Goal: Information Seeking & Learning: Check status

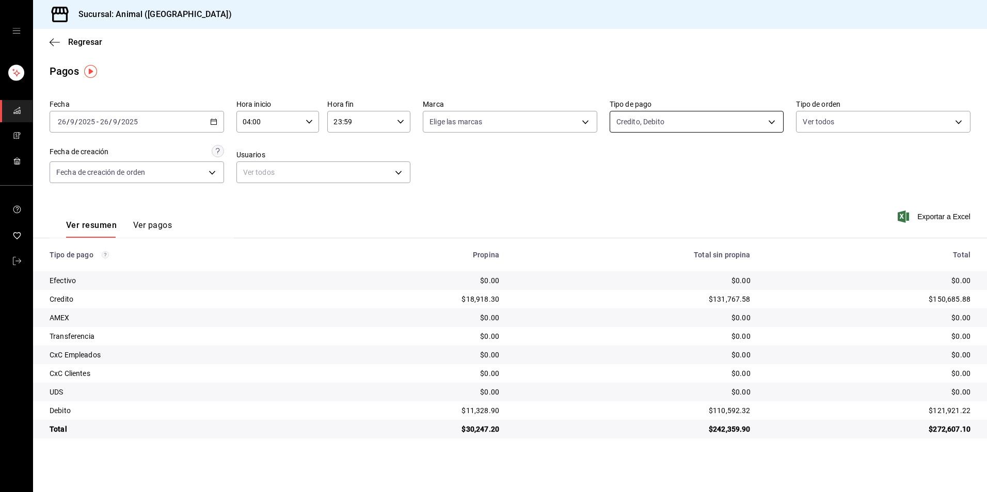
click at [674, 124] on body "Sucursal: Animal (Tijuana) Regresar Pagos Fecha [DATE] [DATE] - [DATE] [DATE] H…" at bounding box center [493, 246] width 987 height 492
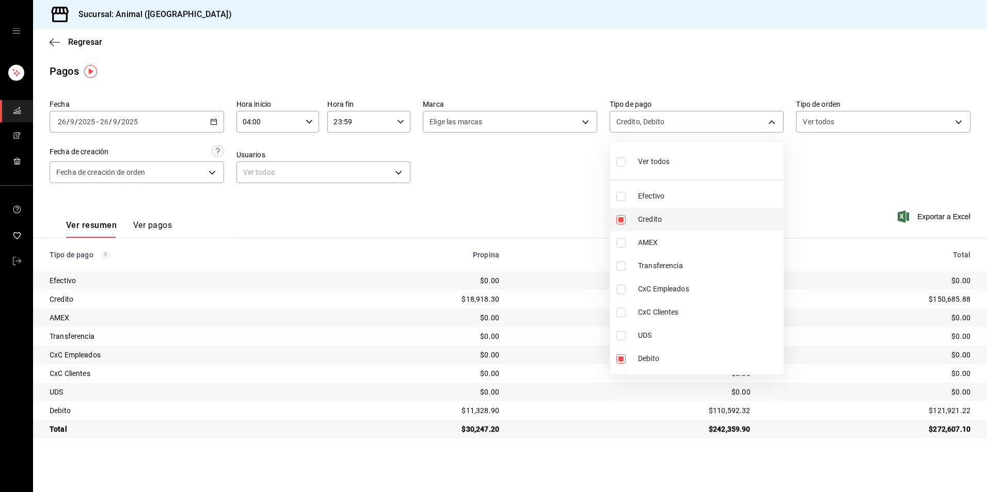
click at [680, 227] on li "Credito" at bounding box center [696, 219] width 173 height 23
type input "c7b29183-a811-4137-9cfa-21a61cd2bc4a"
checkbox input "false"
click at [683, 219] on span "Credito" at bounding box center [708, 219] width 141 height 11
type input "c7b29183-a811-4137-9cfa-21a61cd2bc4a,235ce608-f464-428a-9a71-314f665367d1"
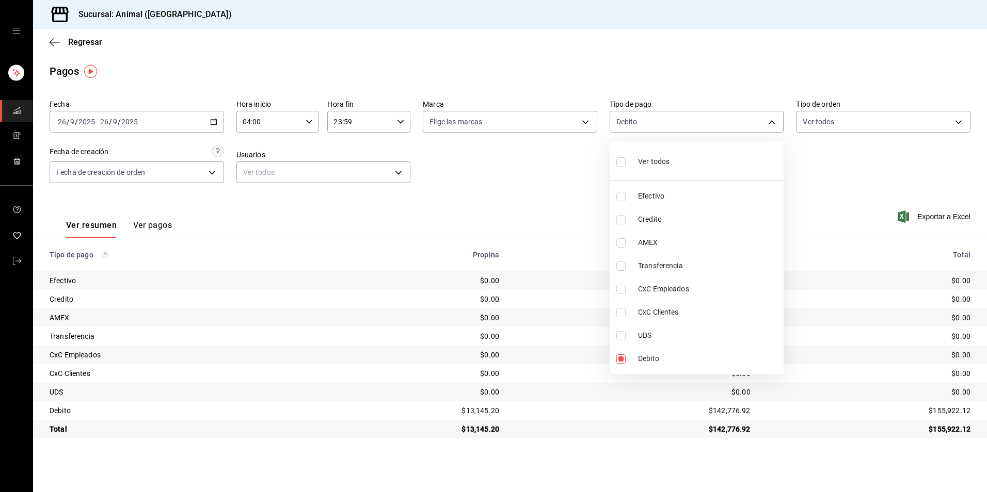
checkbox input "true"
click at [809, 444] on div at bounding box center [493, 246] width 987 height 492
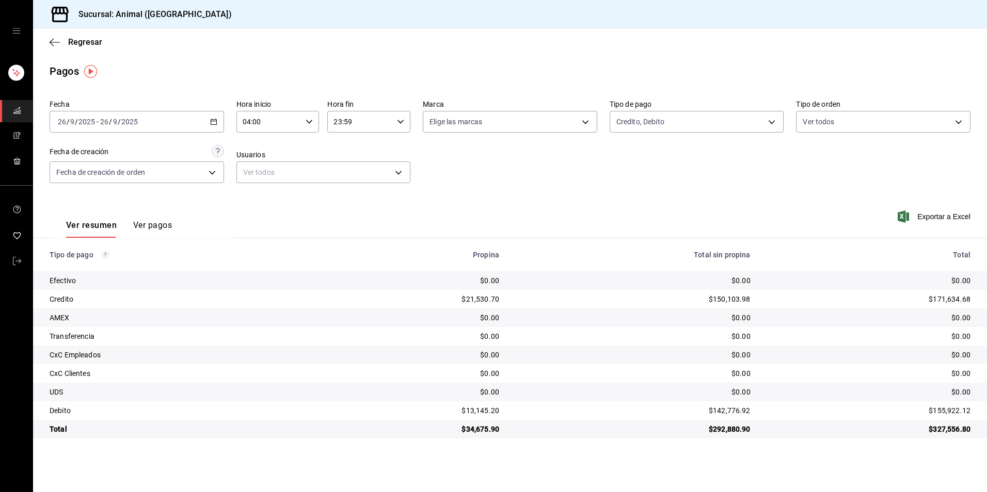
drag, startPoint x: 826, startPoint y: 366, endPoint x: 914, endPoint y: 136, distance: 246.7
click at [826, 366] on td "$0.00" at bounding box center [873, 373] width 228 height 19
click at [213, 124] on \(Stroke\) "button" at bounding box center [214, 122] width 6 height 6
click at [82, 275] on li "Rango de fechas" at bounding box center [98, 268] width 96 height 23
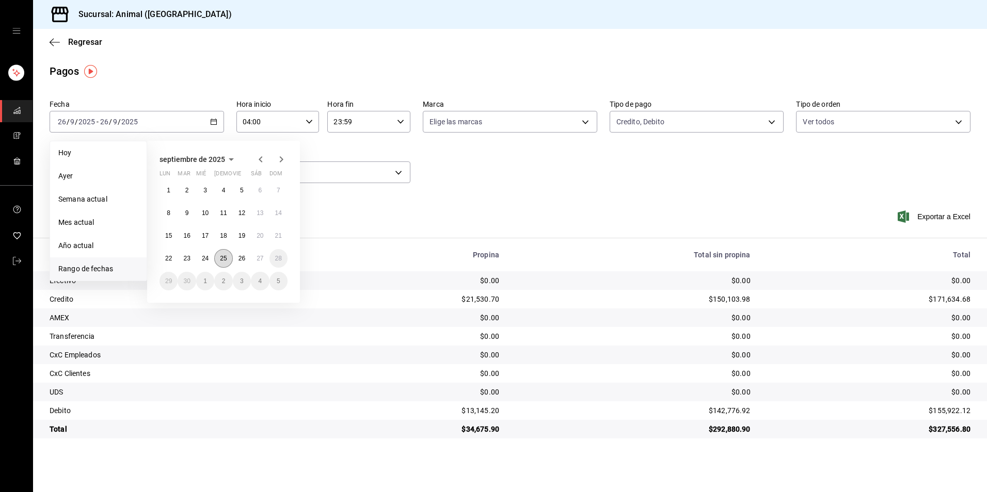
click at [222, 258] on abbr "25" at bounding box center [223, 258] width 7 height 7
click at [235, 259] on button "26" at bounding box center [242, 258] width 18 height 19
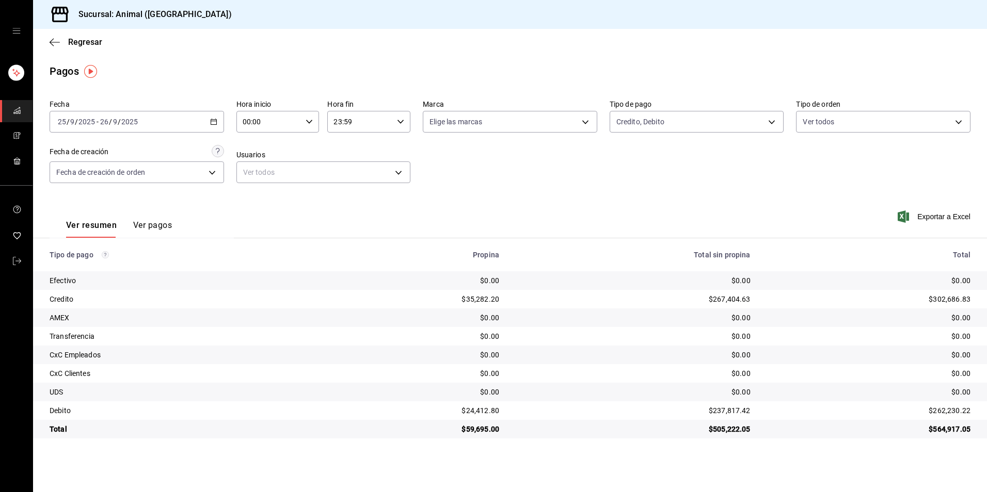
click at [189, 118] on div "[DATE] [DATE] - [DATE] [DATE]" at bounding box center [137, 122] width 174 height 22
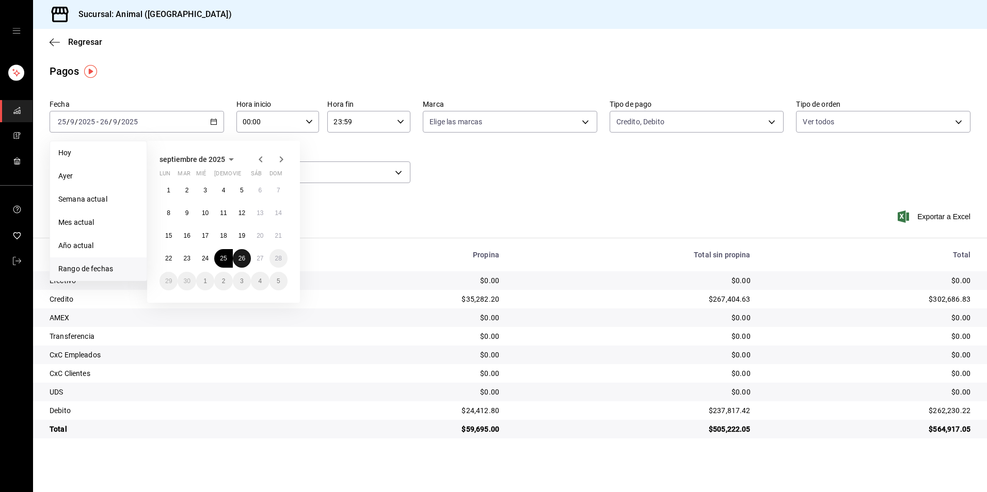
click at [240, 262] on abbr "26" at bounding box center [241, 258] width 7 height 7
click at [257, 256] on abbr "27" at bounding box center [259, 258] width 7 height 7
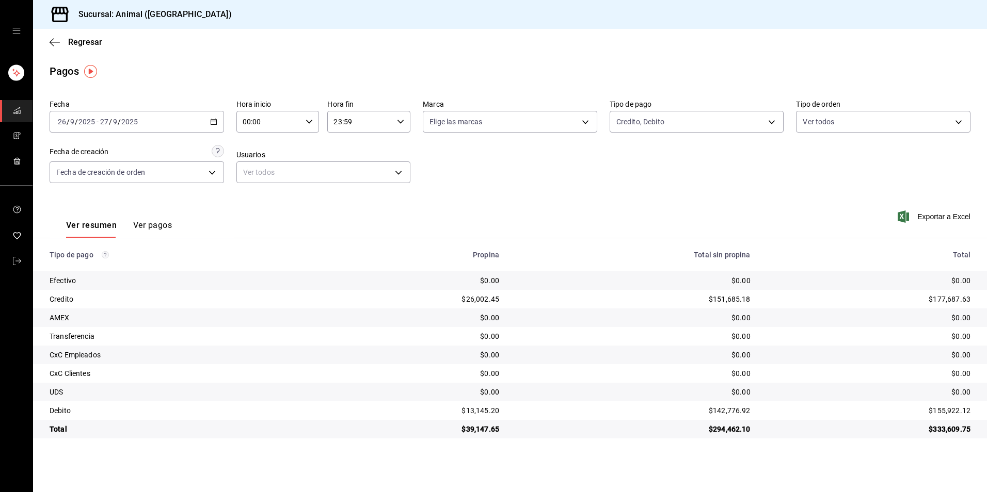
click at [293, 114] on input "00:00" at bounding box center [269, 121] width 66 height 21
click at [260, 192] on span "04" at bounding box center [256, 195] width 25 height 8
type input "04:00"
click at [379, 118] on div at bounding box center [493, 246] width 987 height 492
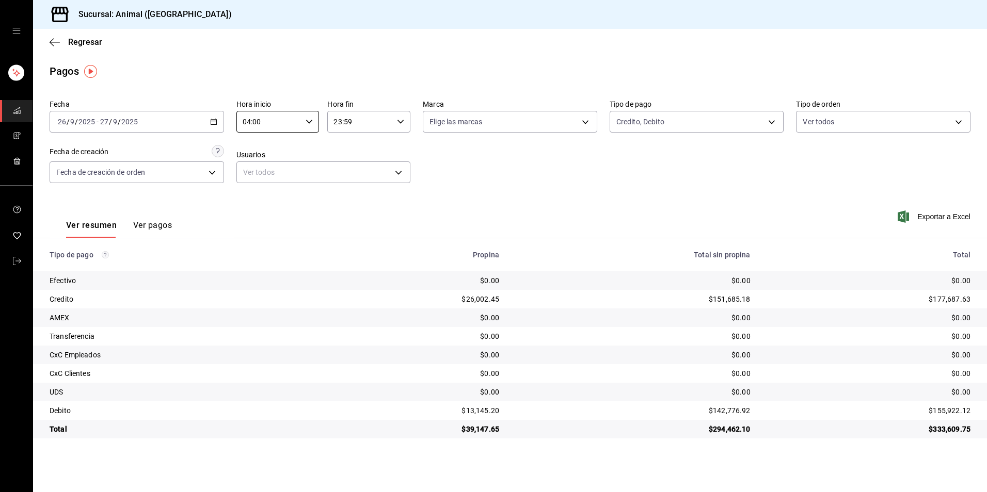
click at [383, 118] on input "23:59" at bounding box center [360, 121] width 66 height 21
click at [350, 150] on span "04" at bounding box center [347, 148] width 25 height 8
type input "04:59"
click at [595, 170] on div at bounding box center [493, 246] width 987 height 492
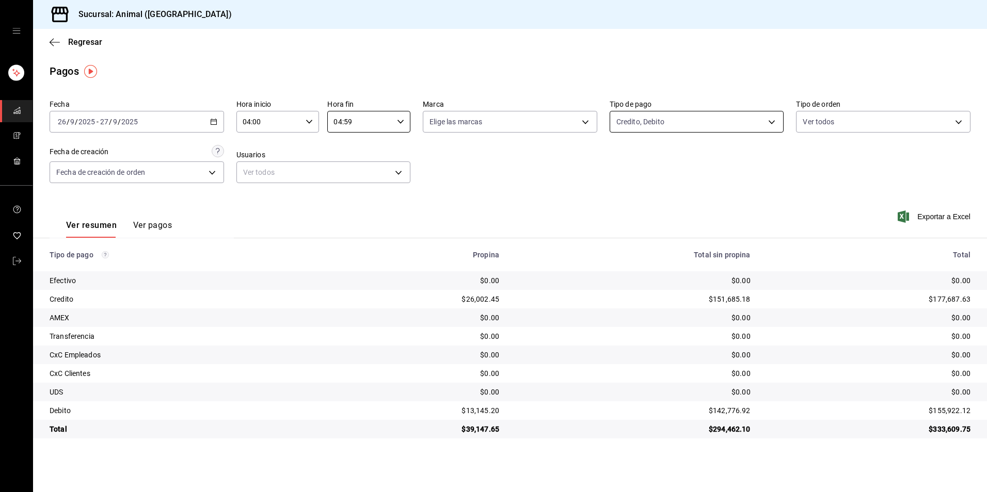
click at [687, 124] on body "Sucursal: Animal (Tijuana) Regresar Pagos Fecha [DATE] [DATE] - [DATE] [DATE] H…" at bounding box center [493, 246] width 987 height 492
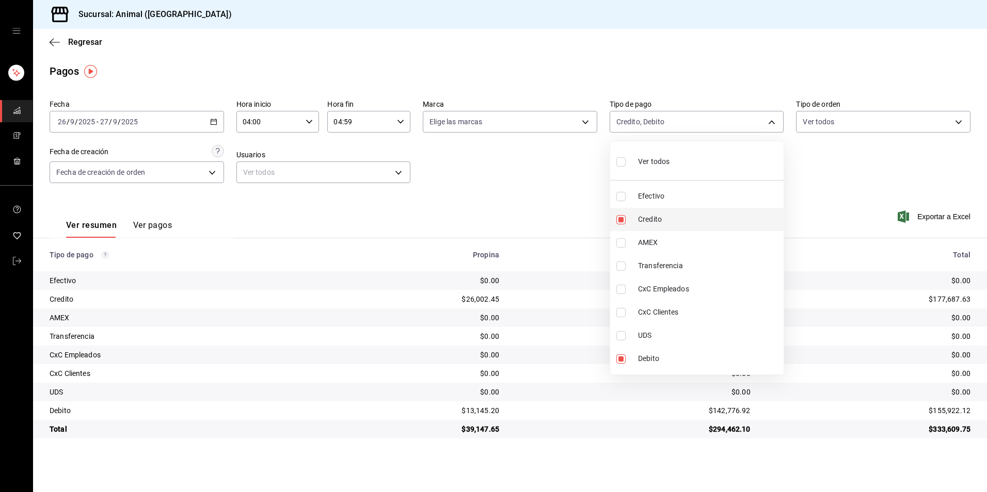
click at [669, 215] on span "Credito" at bounding box center [708, 219] width 141 height 11
type input "c7b29183-a811-4137-9cfa-21a61cd2bc4a"
checkbox input "false"
click at [669, 215] on span "Credito" at bounding box center [708, 219] width 141 height 11
type input "c7b29183-a811-4137-9cfa-21a61cd2bc4a,235ce608-f464-428a-9a71-314f665367d1"
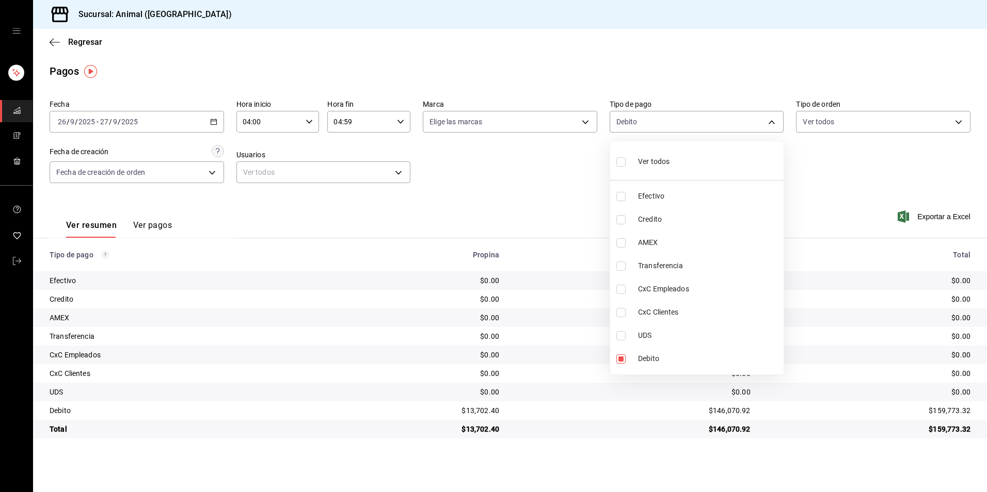
checkbox input "true"
click at [515, 204] on div at bounding box center [493, 246] width 987 height 492
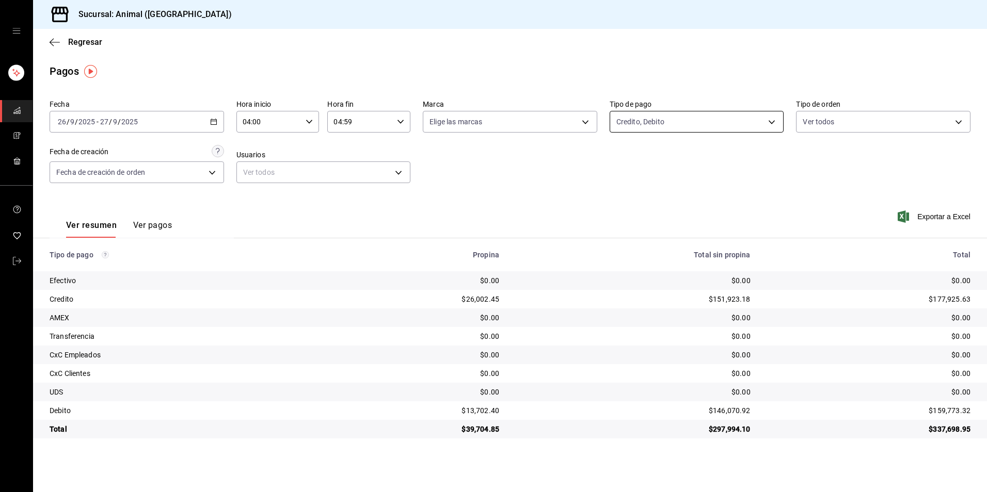
click at [690, 114] on body "Sucursal: Animal (Tijuana) Regresar Pagos Fecha [DATE] [DATE] - [DATE] [DATE] H…" at bounding box center [493, 246] width 987 height 492
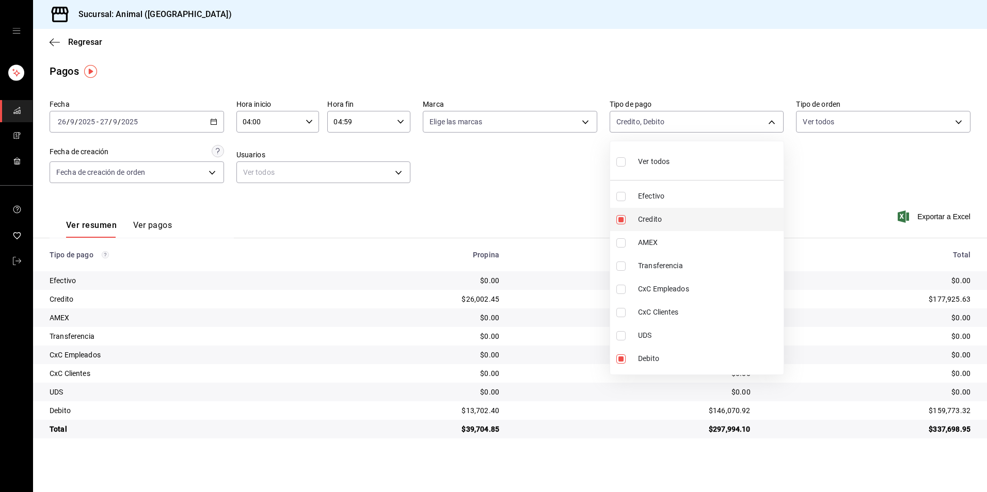
click at [674, 218] on span "Credito" at bounding box center [708, 219] width 141 height 11
type input "c7b29183-a811-4137-9cfa-21a61cd2bc4a"
checkbox input "false"
click at [674, 218] on span "Credito" at bounding box center [708, 219] width 141 height 11
type input "c7b29183-a811-4137-9cfa-21a61cd2bc4a,235ce608-f464-428a-9a71-314f665367d1"
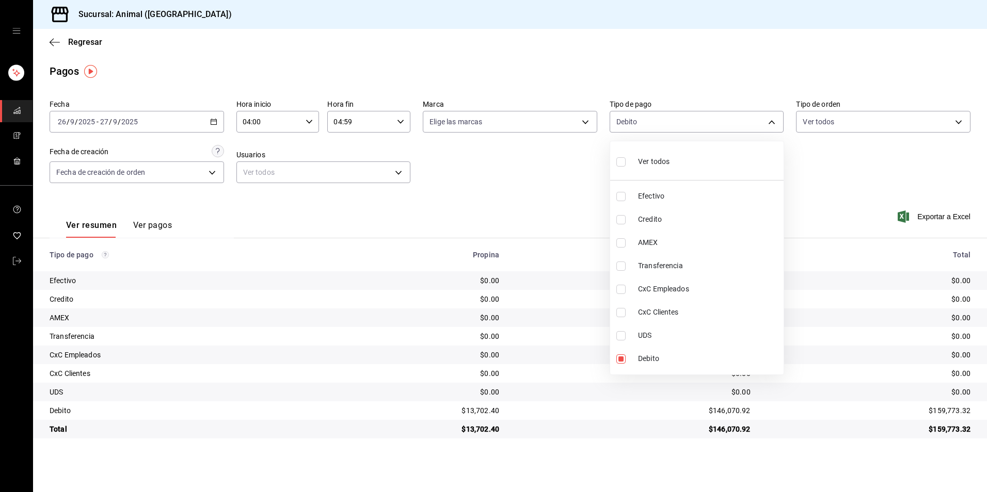
checkbox input "true"
click at [544, 210] on div at bounding box center [493, 246] width 987 height 492
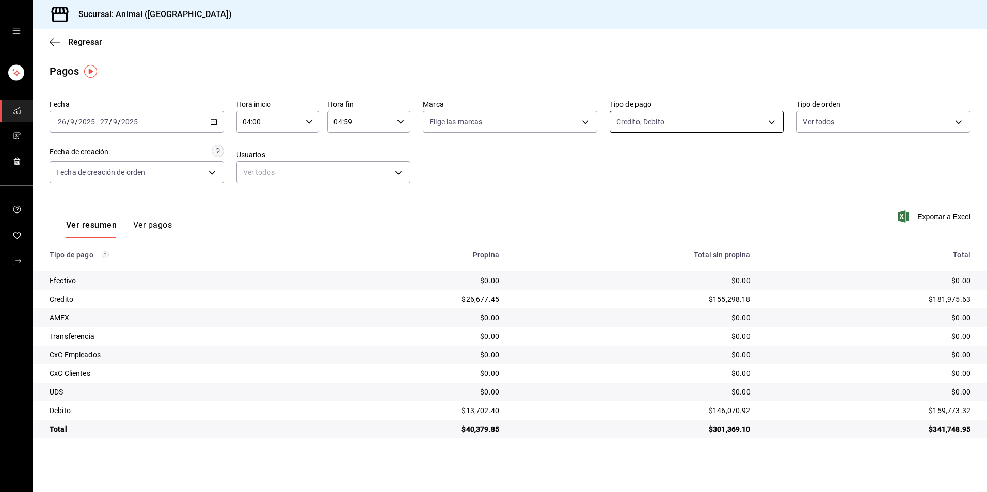
click at [640, 125] on body "Sucursal: Animal (Tijuana) Regresar Pagos Fecha [DATE] [DATE] - [DATE] [DATE] H…" at bounding box center [493, 246] width 987 height 492
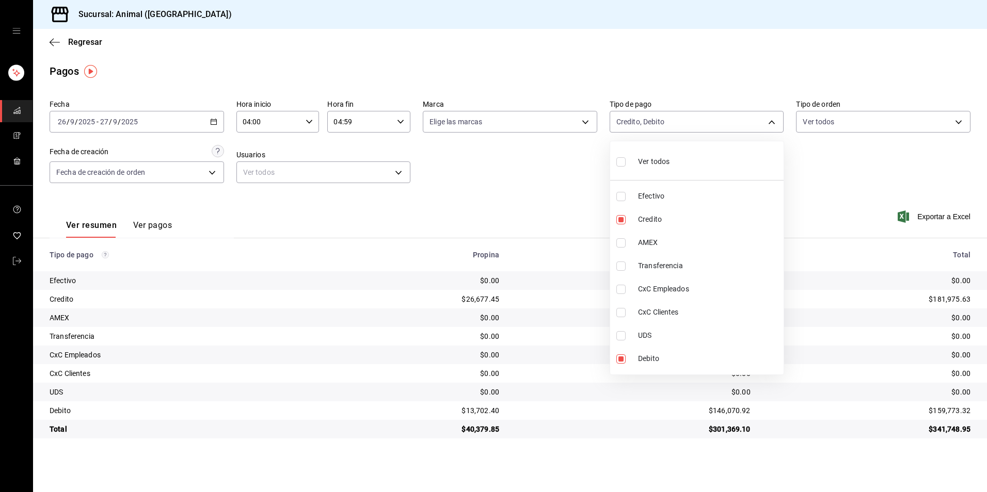
click at [639, 162] on span "Ver todos" at bounding box center [653, 161] width 31 height 11
type input "b84c62b8-b02c-4970-ab2e-e166616419f2,235ce608-f464-428a-9a71-314f665367d1,53567…"
checkbox input "true"
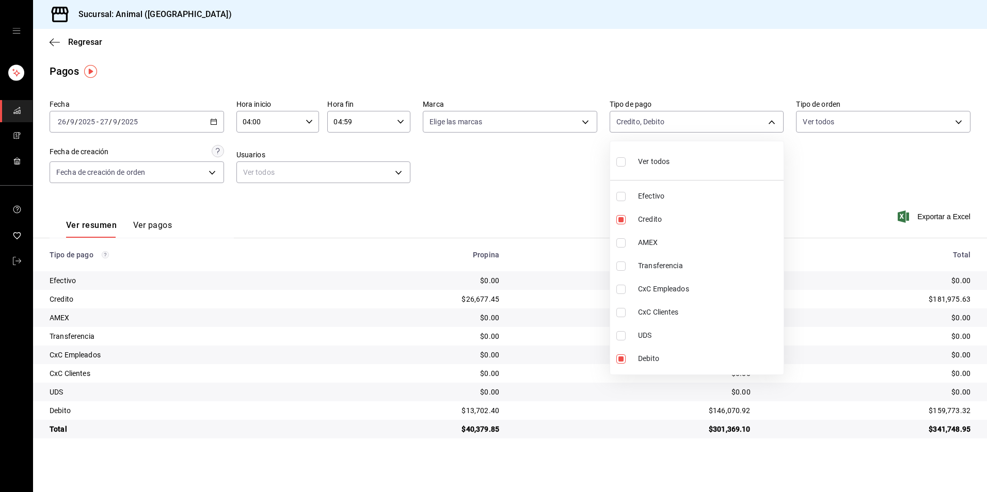
checkbox input "true"
click at [555, 173] on div at bounding box center [493, 246] width 987 height 492
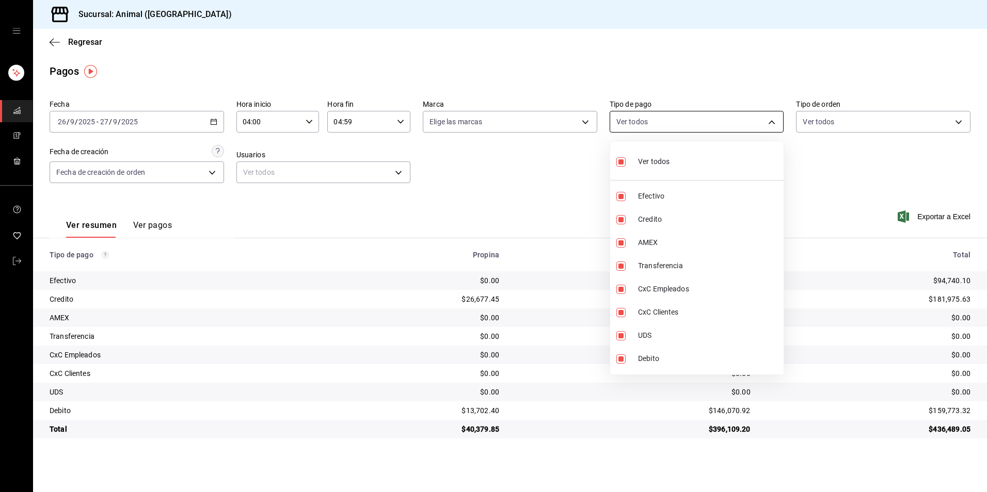
click at [640, 116] on body "Sucursal: Animal (Tijuana) Regresar Pagos Fecha [DATE] [DATE] - [DATE] [DATE] H…" at bounding box center [493, 246] width 987 height 492
click at [666, 217] on span "Credito" at bounding box center [708, 219] width 141 height 11
type input "b84c62b8-b02c-4970-ab2e-e166616419f2,53567cc0-287b-4684-a95f-f29da77b8aee,0d094…"
checkbox input "false"
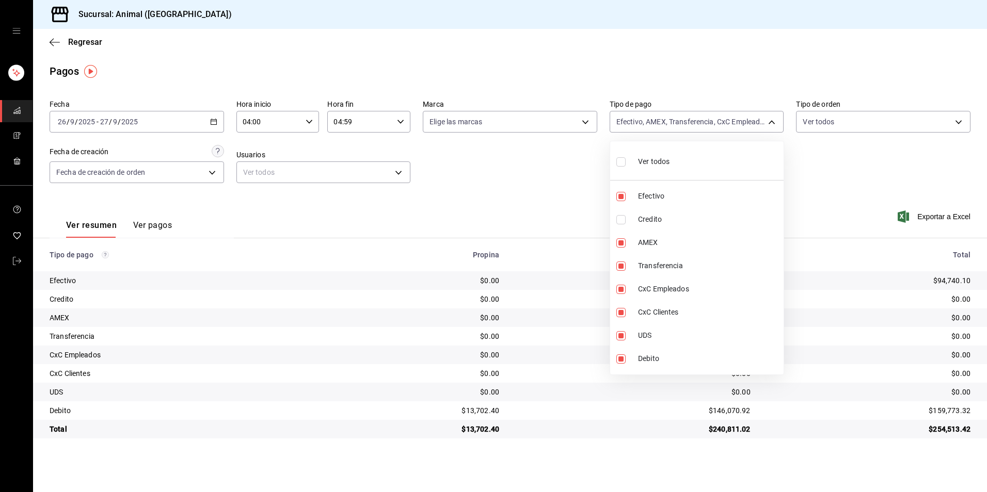
click at [666, 217] on span "Credito" at bounding box center [708, 219] width 141 height 11
type input "b84c62b8-b02c-4970-ab2e-e166616419f2,53567cc0-287b-4684-a95f-f29da77b8aee,0d094…"
checkbox input "true"
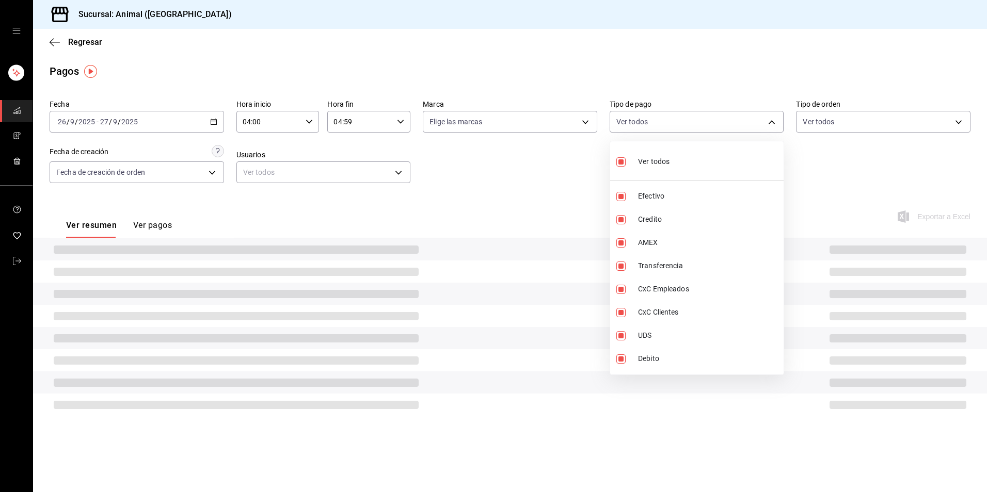
click at [658, 168] on div "Ver todos" at bounding box center [642, 161] width 53 height 22
checkbox input "false"
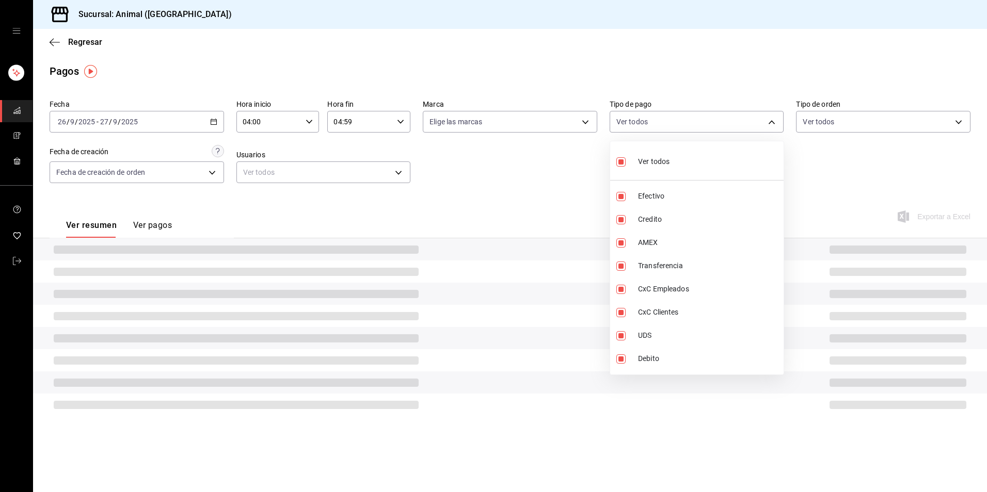
checkbox input "false"
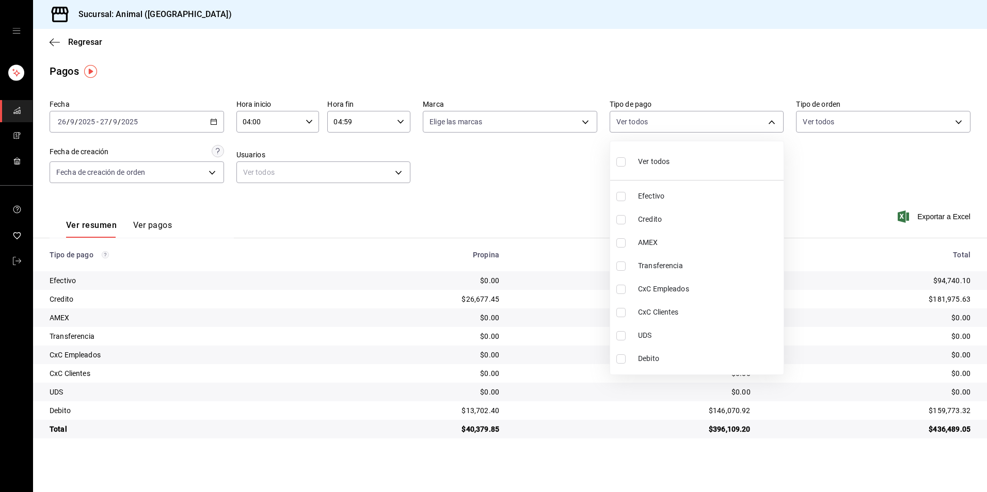
click at [655, 211] on li "Credito" at bounding box center [696, 219] width 173 height 23
type input "235ce608-f464-428a-9a71-314f665367d1"
checkbox input "true"
click at [635, 358] on li "Debito" at bounding box center [696, 358] width 173 height 23
type input "235ce608-f464-428a-9a71-314f665367d1,c7b29183-a811-4137-9cfa-21a61cd2bc4a"
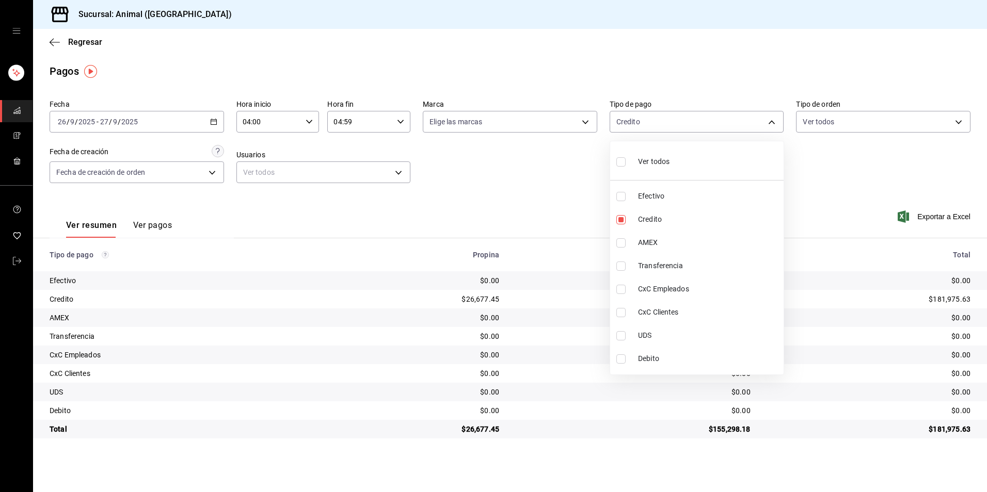
checkbox input "true"
click at [714, 418] on div at bounding box center [493, 246] width 987 height 492
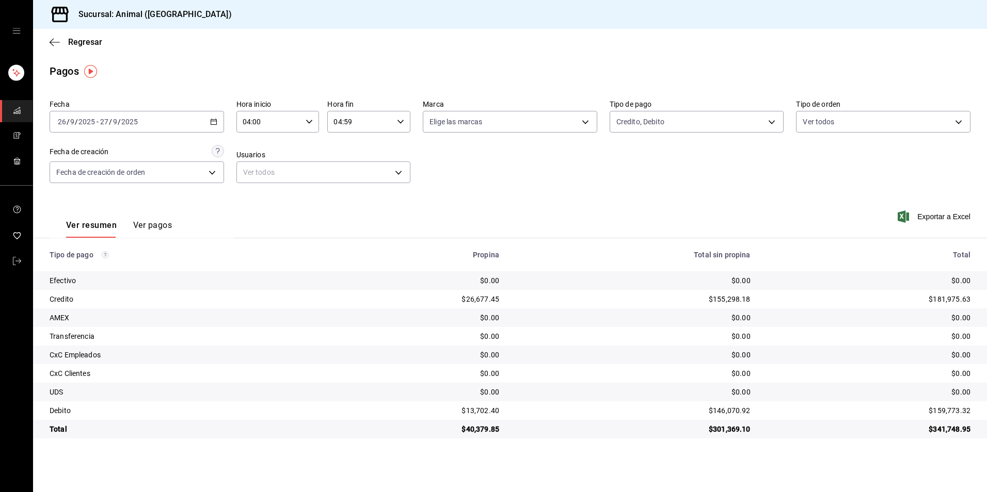
click at [893, 427] on div "$341,748.95" at bounding box center [868, 429] width 203 height 10
